Goal: Check status: Check status

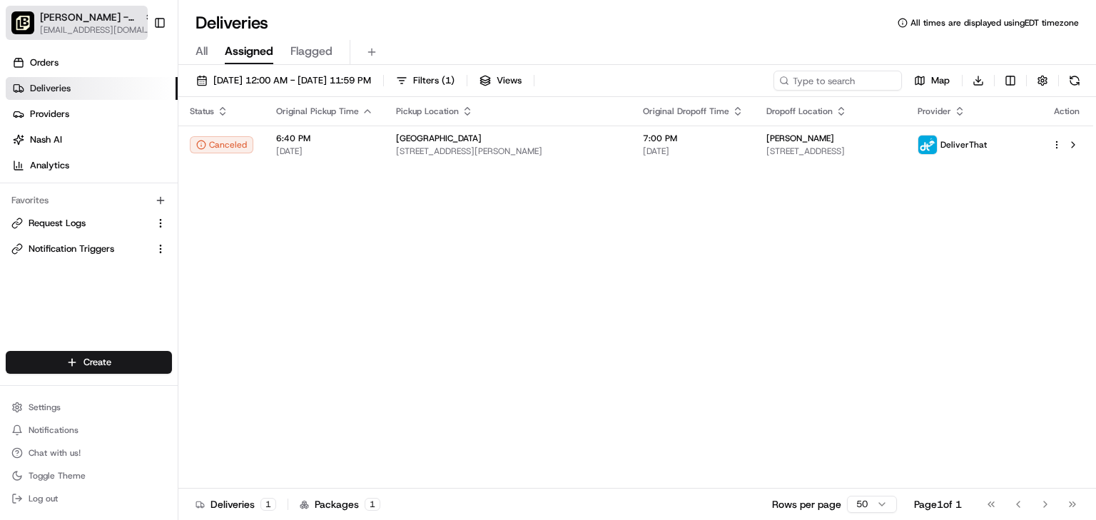
click at [75, 15] on span "Pei Wei - Uptown" at bounding box center [89, 17] width 98 height 14
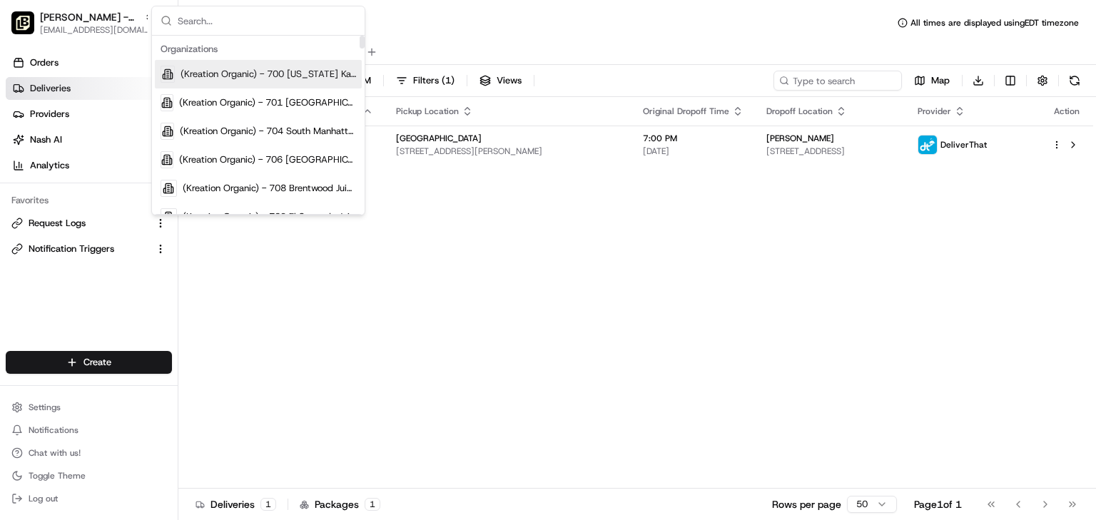
click at [240, 21] on input "text" at bounding box center [267, 20] width 178 height 29
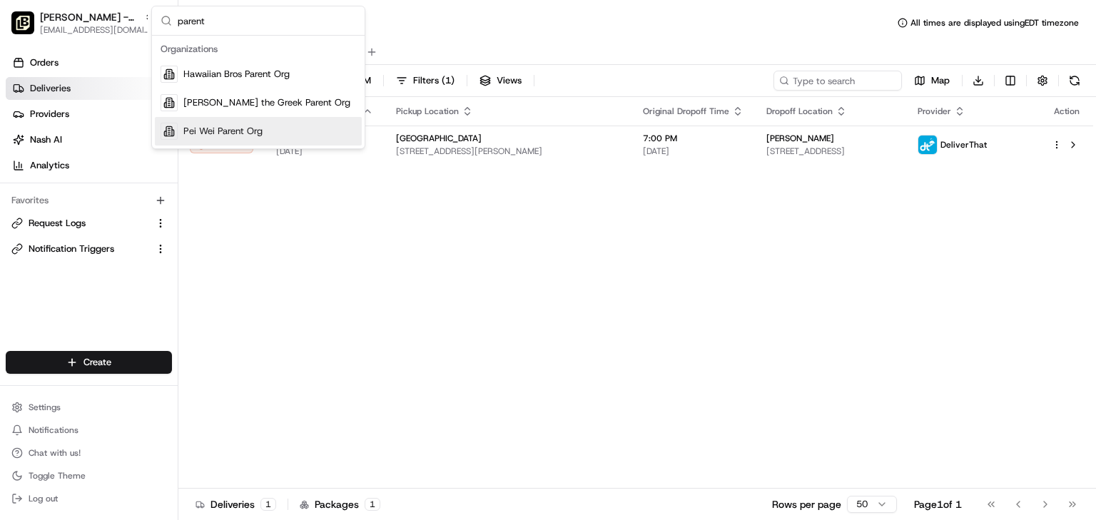
type input "parent"
click at [230, 127] on span "Pei Wei Parent Org" at bounding box center [222, 131] width 79 height 13
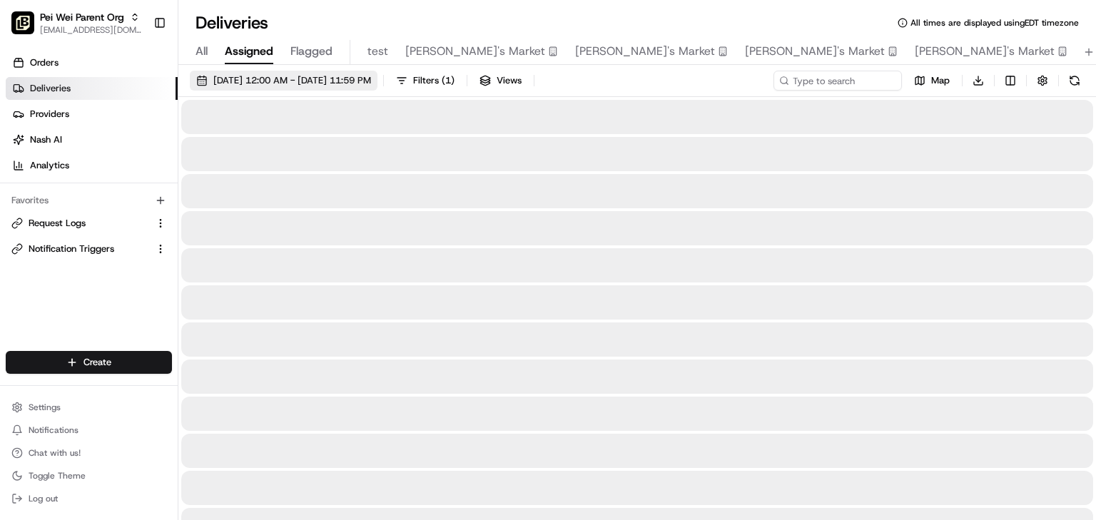
click at [260, 77] on span "08/17/2025 12:00 AM - 08/19/2025 11:59 PM" at bounding box center [292, 80] width 158 height 13
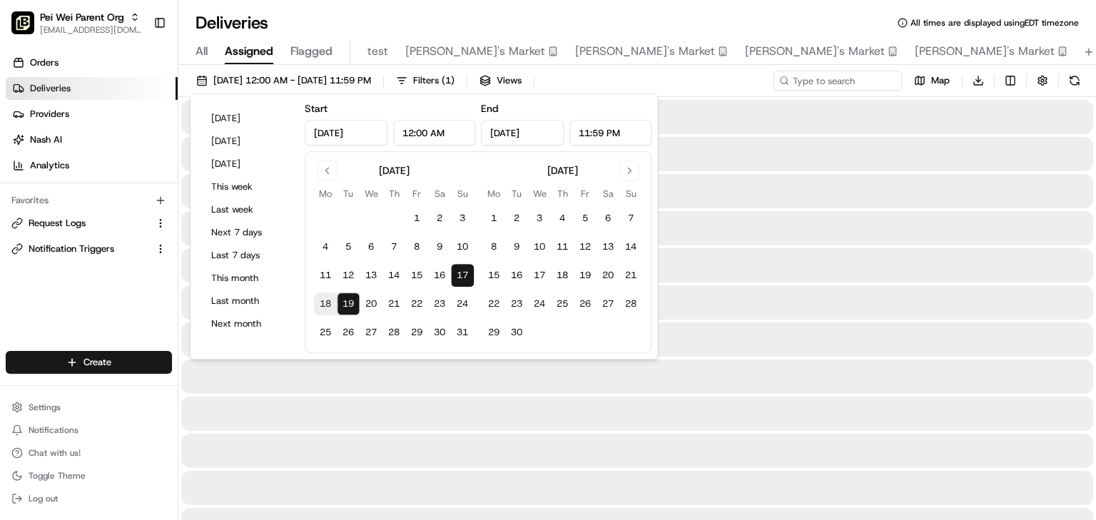
click at [462, 280] on button "17" at bounding box center [462, 275] width 23 height 23
click at [347, 300] on button "19" at bounding box center [348, 303] width 23 height 23
type input "Aug 19, 2025"
click at [347, 300] on button "19" at bounding box center [348, 303] width 23 height 23
type input "Aug 19, 2025"
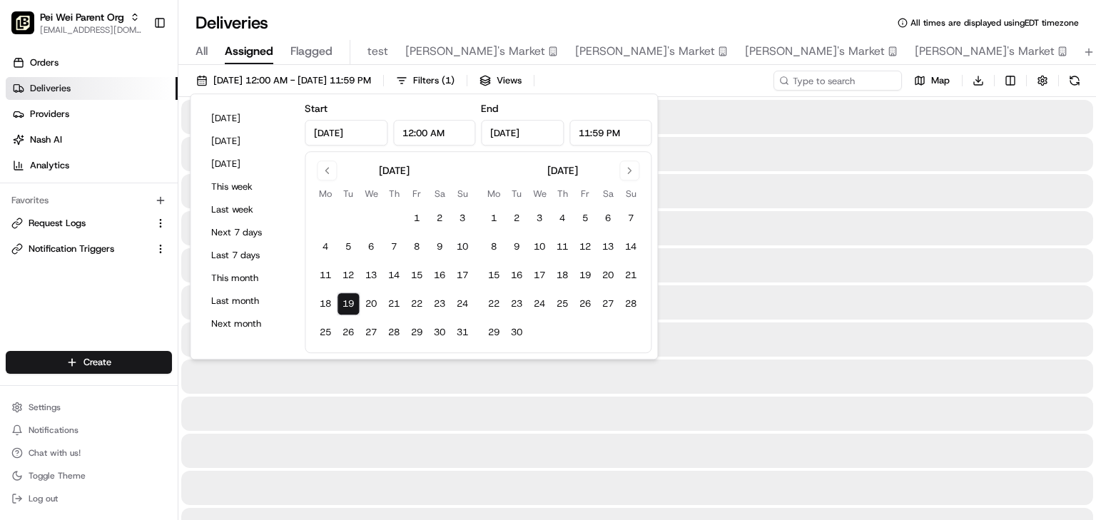
click at [617, 18] on div "Deliveries All times are displayed using EDT timezone" at bounding box center [636, 22] width 917 height 23
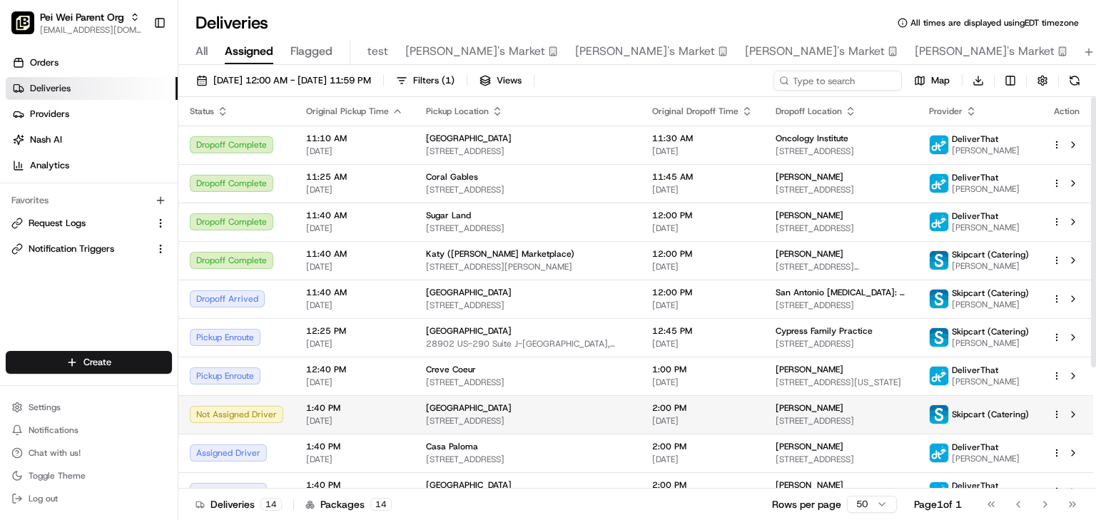
click at [1059, 410] on html "Pei Wei Parent Org onboard@lunchbox.io Toggle Sidebar Orders Deliveries Provide…" at bounding box center [548, 260] width 1096 height 520
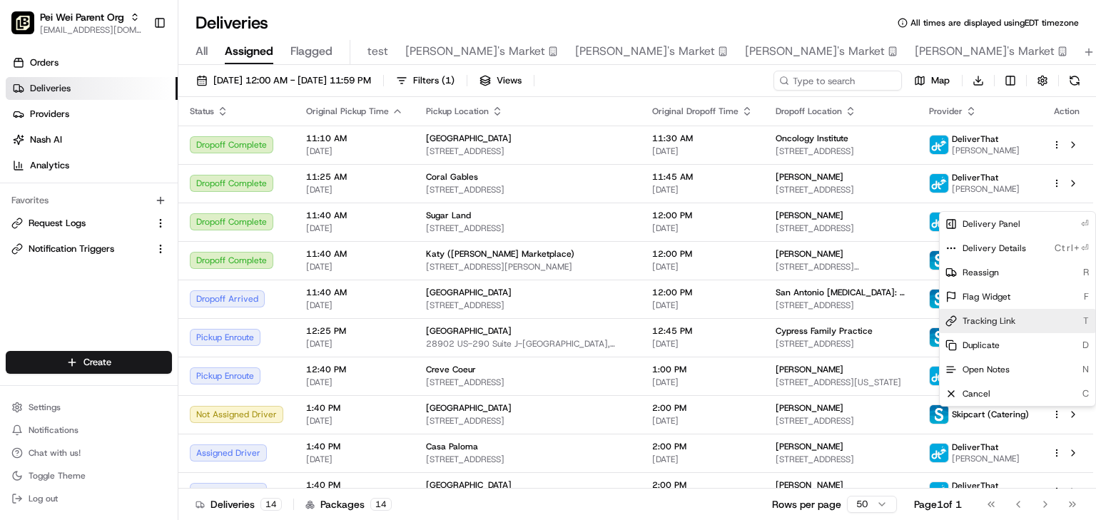
click at [992, 317] on span "Tracking Link" at bounding box center [988, 320] width 53 height 11
click at [437, 408] on html "Pei Wei Parent Org onboard@lunchbox.io Toggle Sidebar Orders Deliveries Provide…" at bounding box center [548, 260] width 1096 height 520
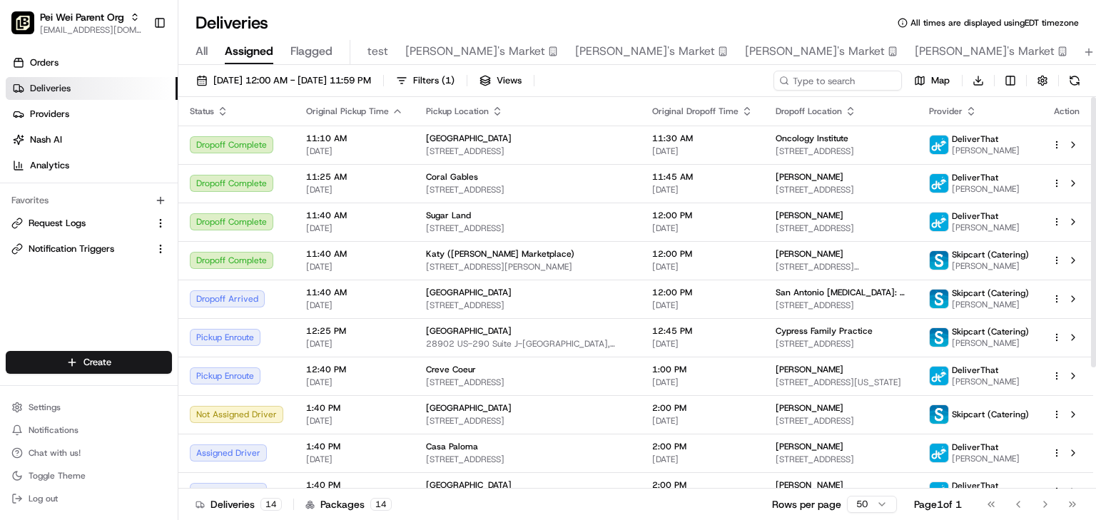
click at [437, 408] on span "[GEOGRAPHIC_DATA]" at bounding box center [469, 407] width 86 height 11
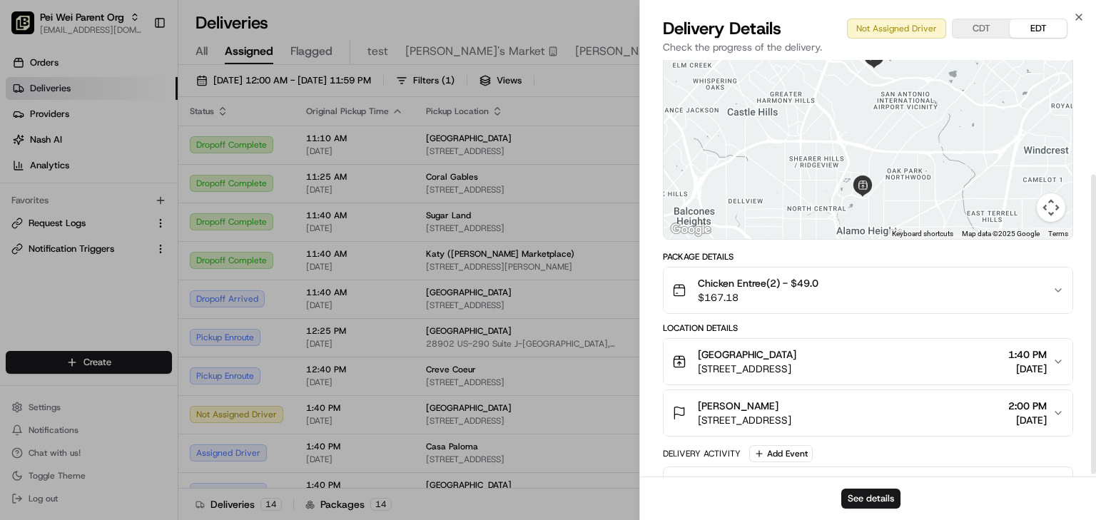
scroll to position [163, 0]
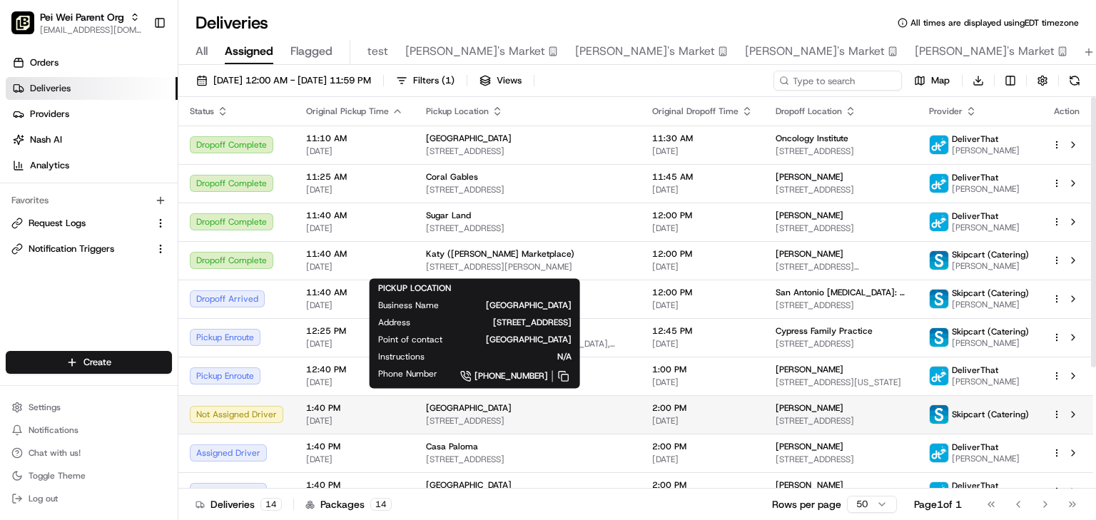
click at [491, 406] on div "[GEOGRAPHIC_DATA]" at bounding box center [527, 407] width 203 height 11
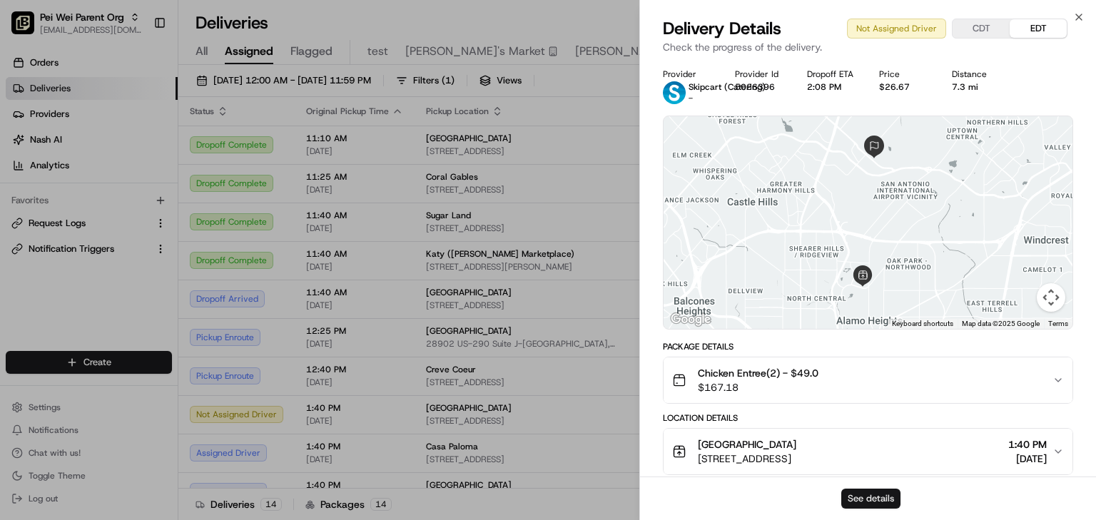
click at [869, 496] on button "See details" at bounding box center [870, 499] width 59 height 20
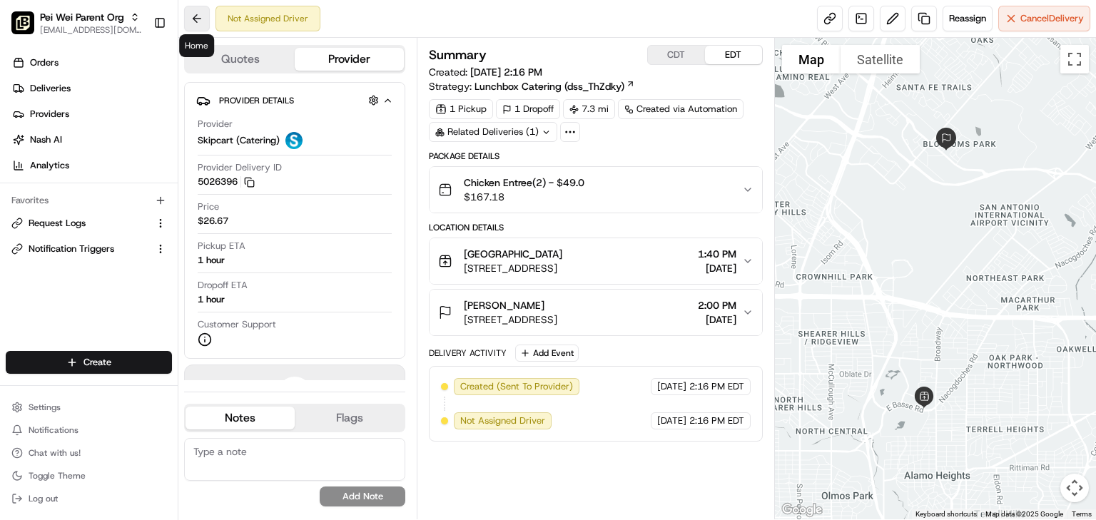
click at [200, 16] on button at bounding box center [197, 19] width 26 height 26
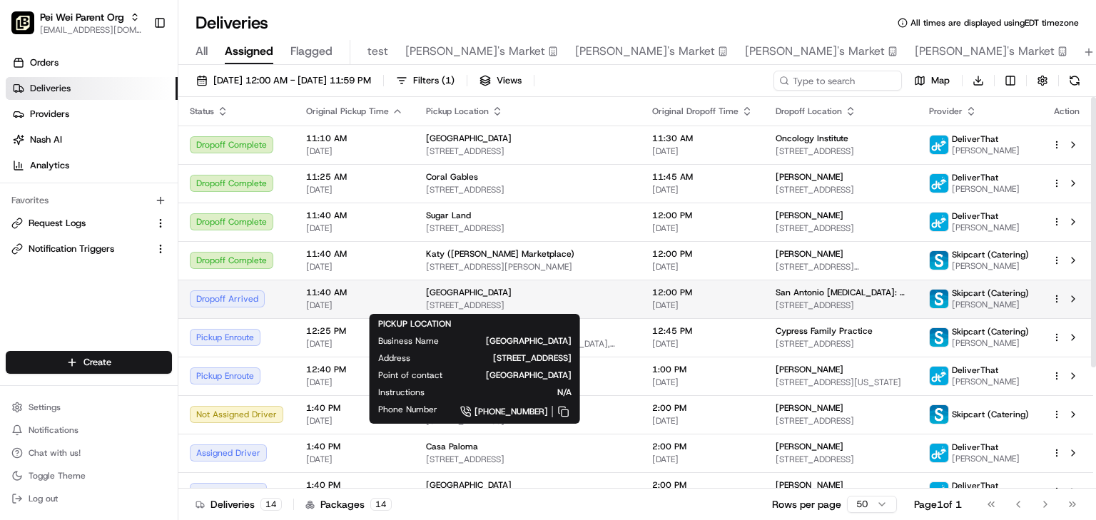
click at [497, 296] on div "[GEOGRAPHIC_DATA]" at bounding box center [527, 292] width 203 height 11
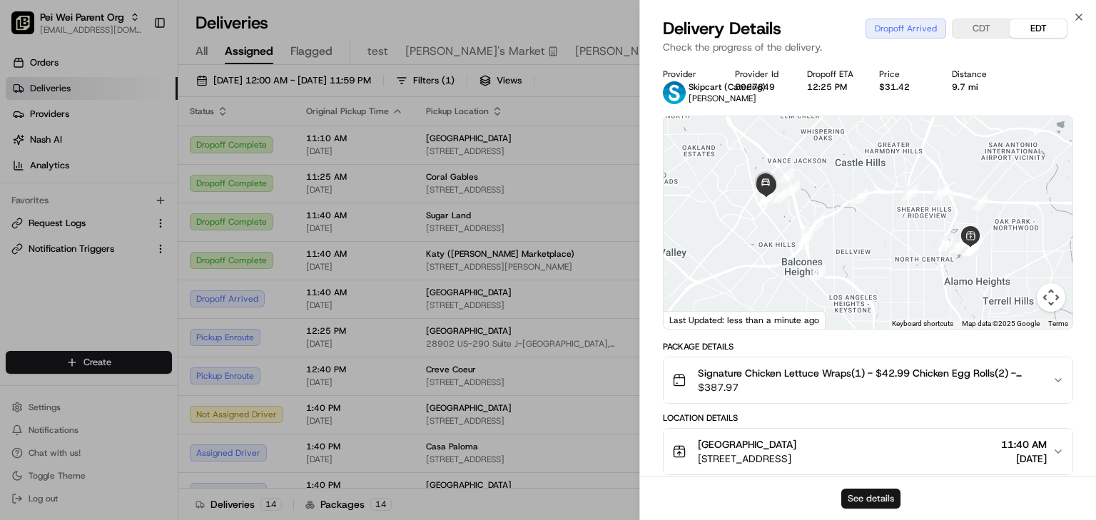
click at [871, 494] on button "See details" at bounding box center [870, 499] width 59 height 20
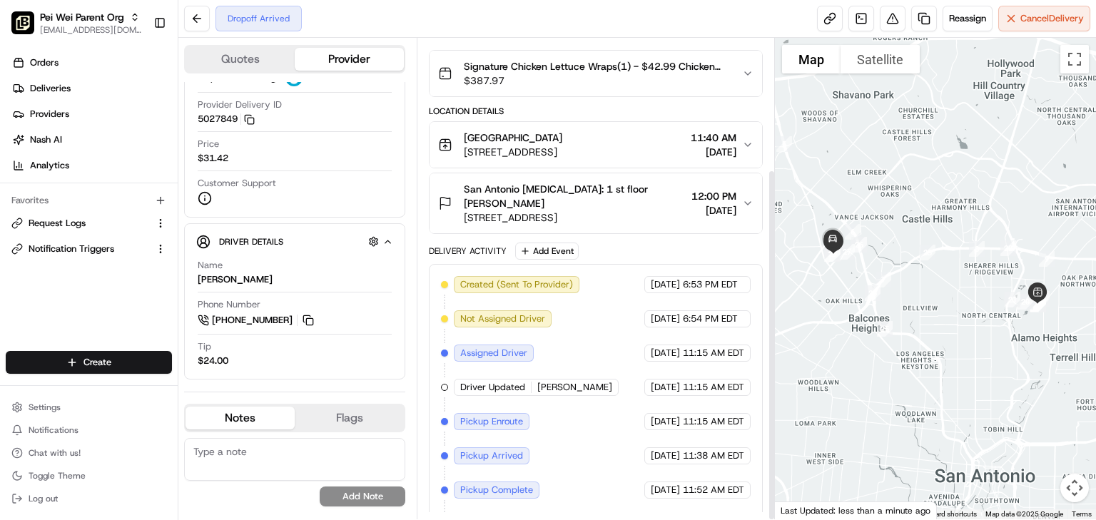
scroll to position [179, 0]
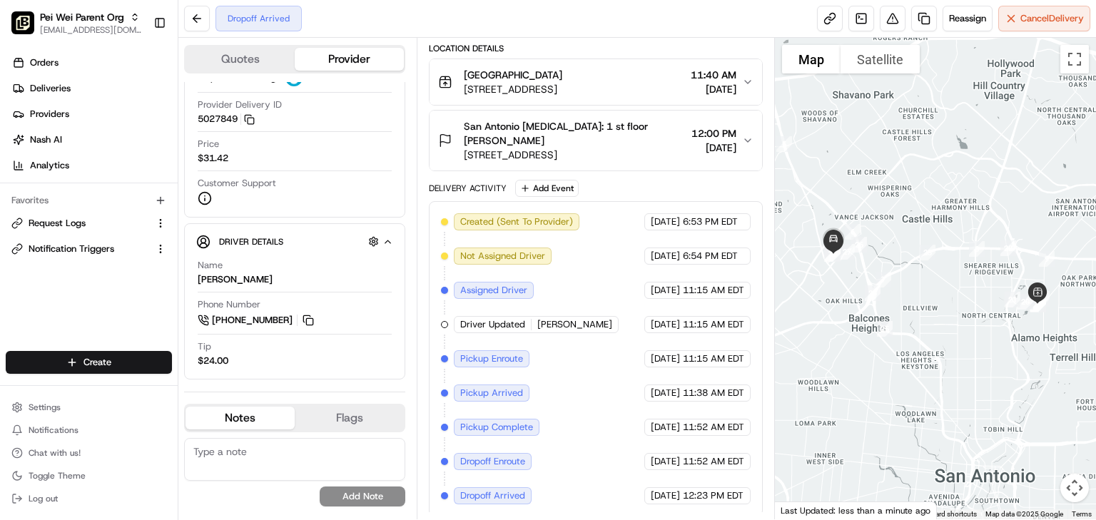
click at [652, 14] on div "Dropoff Arrived Reassign Cancel Delivery" at bounding box center [636, 19] width 917 height 38
click at [475, 11] on div "Dropoff Arrived Reassign Cancel Delivery" at bounding box center [636, 19] width 917 height 38
click at [611, 9] on div "Dropoff Complete Reassign Cancel Delivery" at bounding box center [636, 19] width 917 height 38
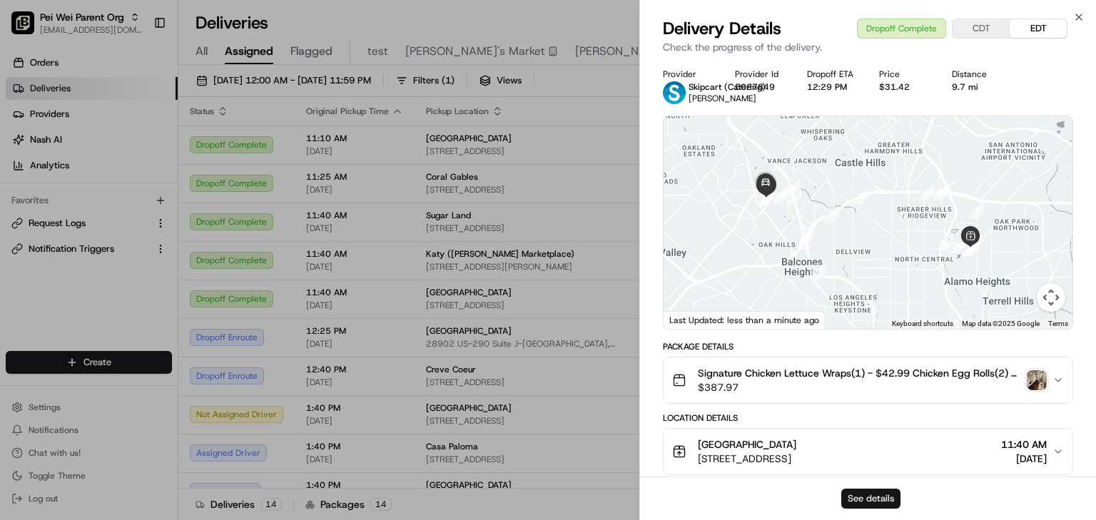
click at [865, 498] on button "See details" at bounding box center [870, 499] width 59 height 20
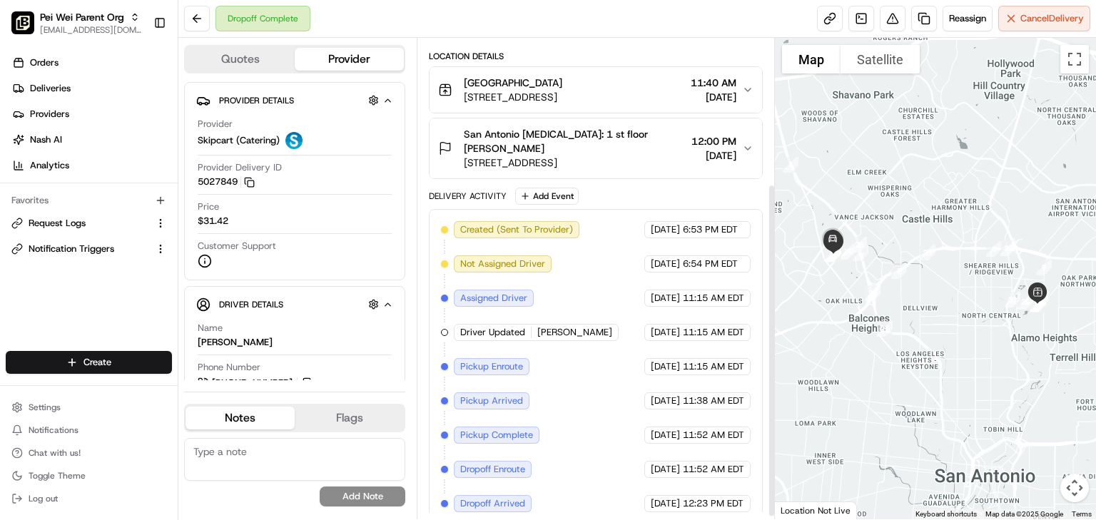
scroll to position [213, 0]
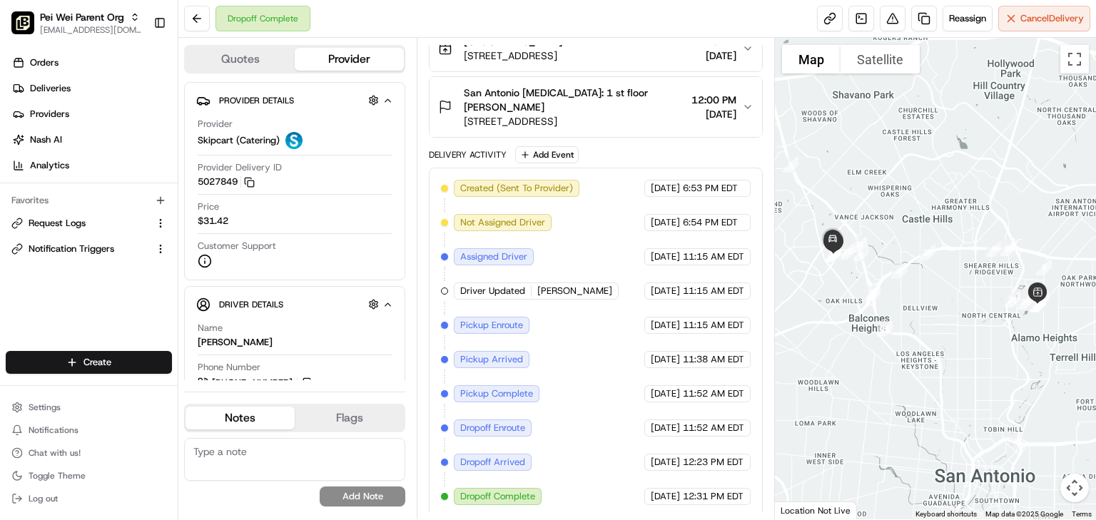
click at [602, 13] on div "Dropoff Complete Reassign Cancel Delivery" at bounding box center [636, 19] width 917 height 38
click at [200, 11] on button at bounding box center [197, 19] width 26 height 26
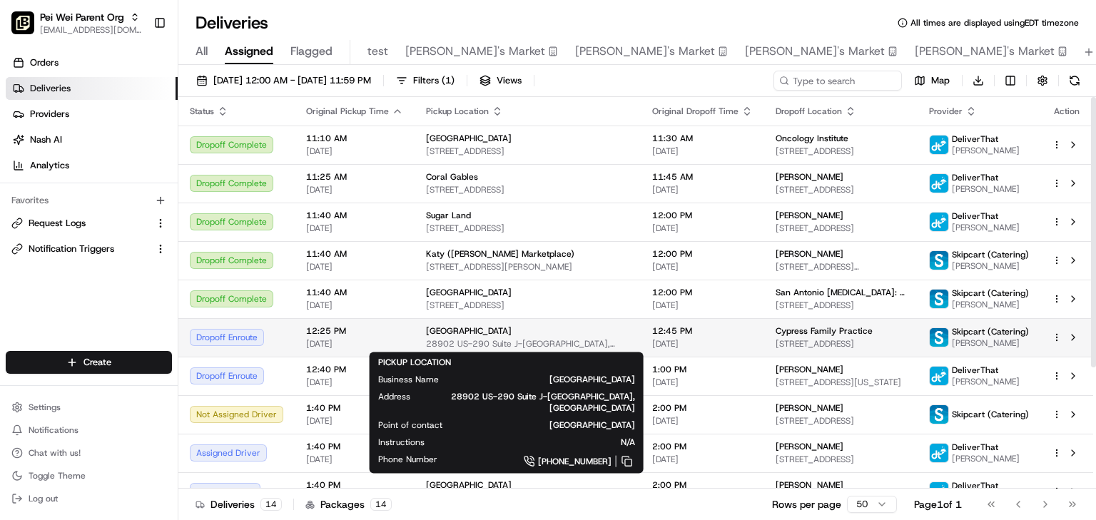
click at [554, 333] on div "[GEOGRAPHIC_DATA]" at bounding box center [527, 330] width 203 height 11
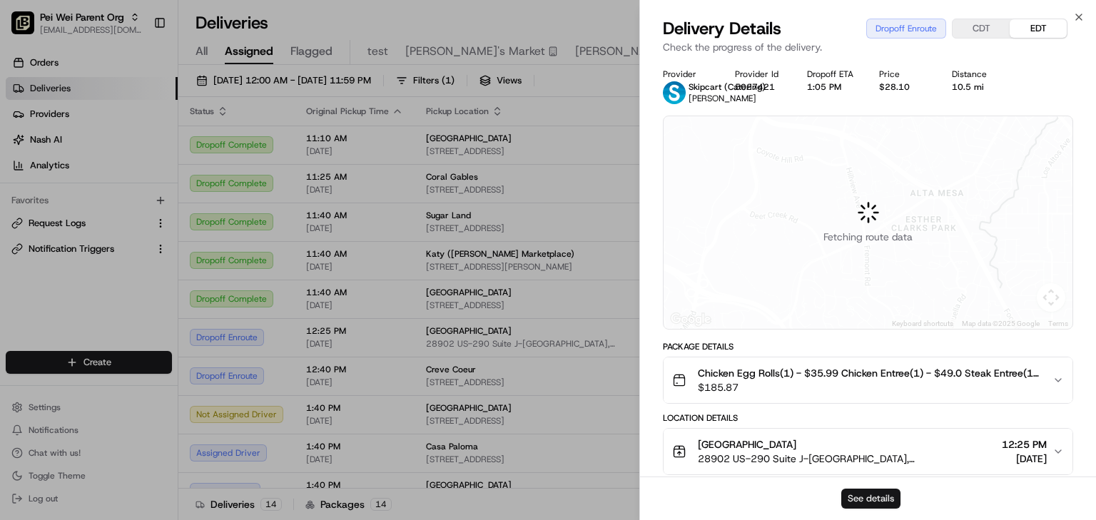
click at [860, 494] on button "See details" at bounding box center [870, 499] width 59 height 20
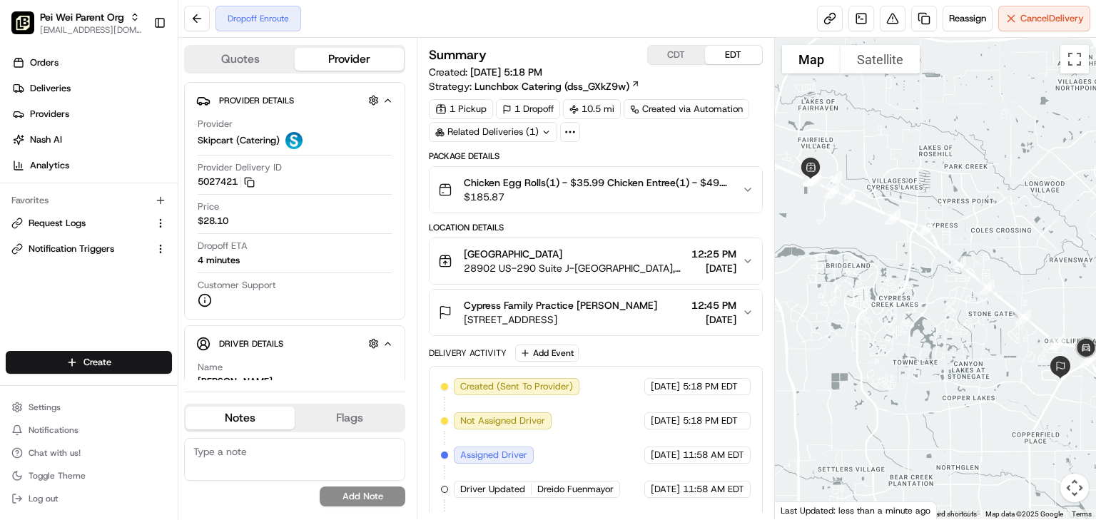
click at [744, 261] on icon "button" at bounding box center [747, 260] width 11 height 11
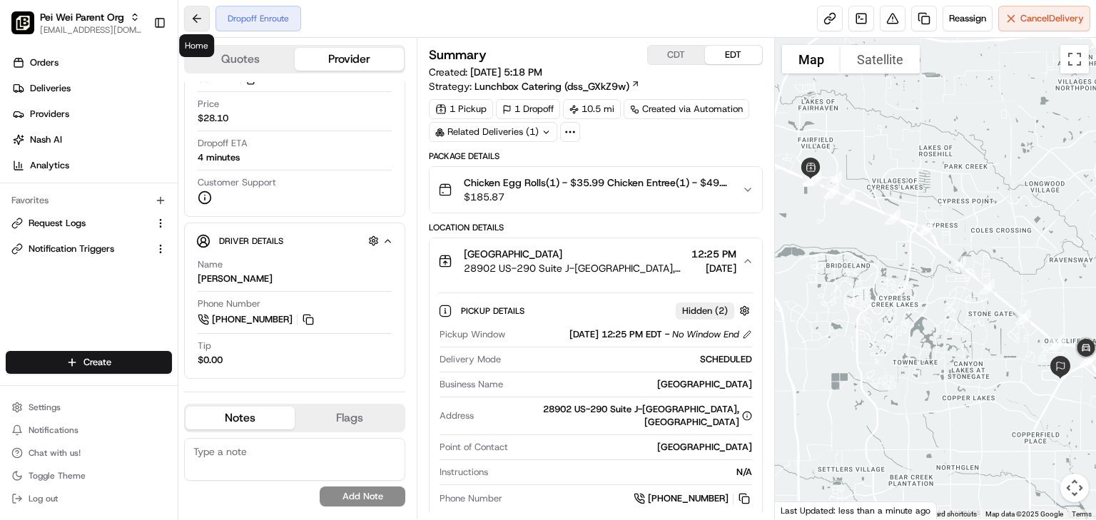
click at [198, 14] on button at bounding box center [197, 19] width 26 height 26
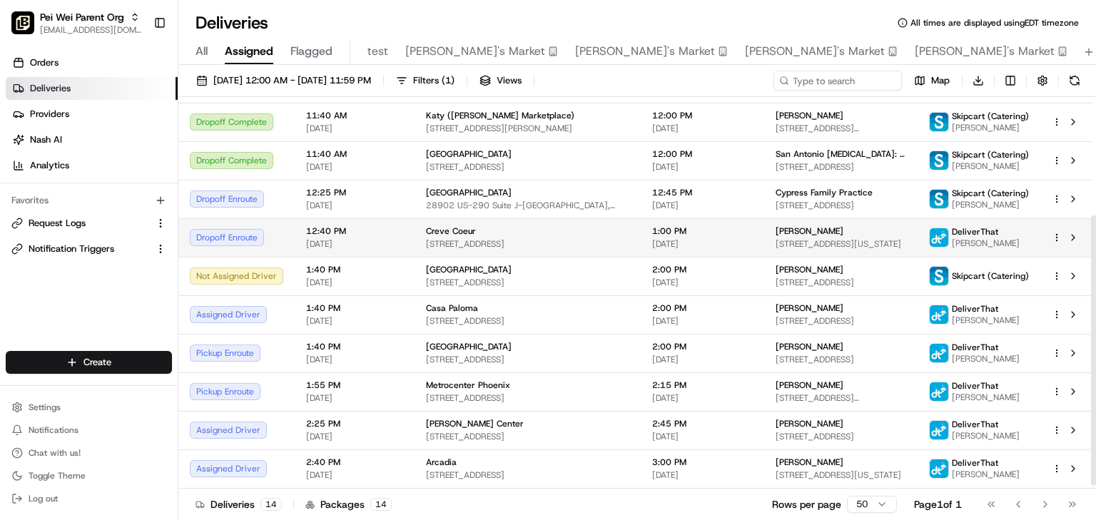
scroll to position [176, 0]
